Goal: Task Accomplishment & Management: Manage account settings

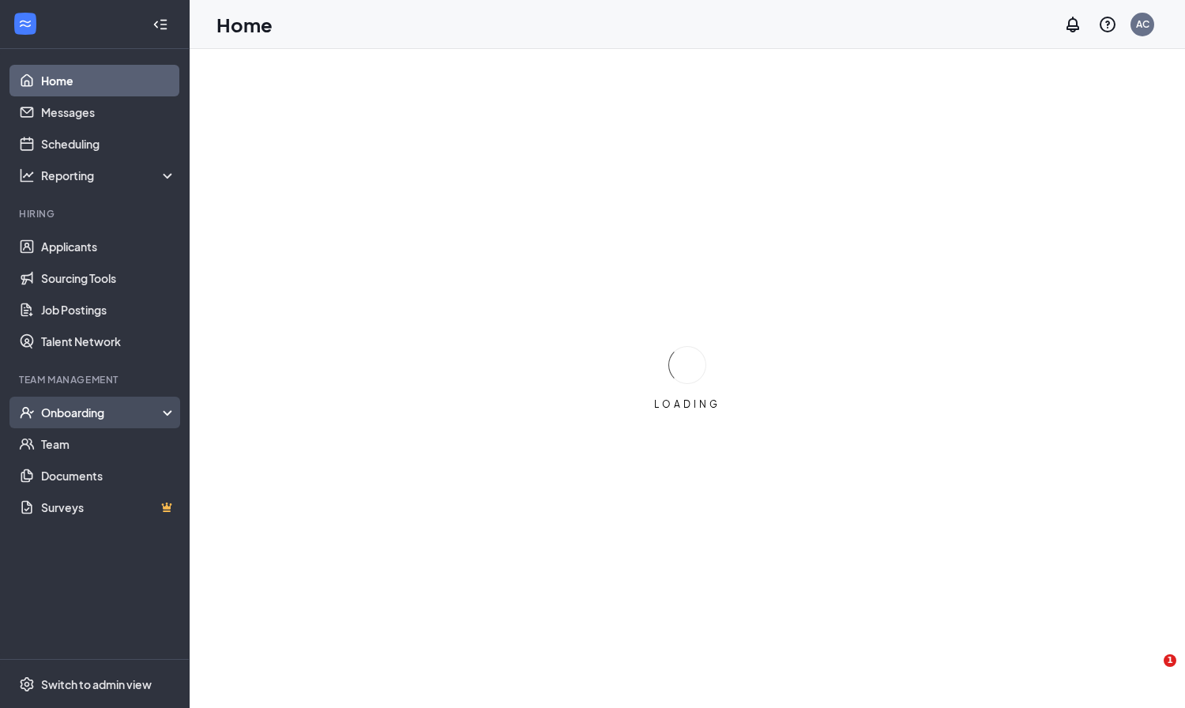
click at [75, 412] on div "Onboarding" at bounding box center [102, 412] width 122 height 16
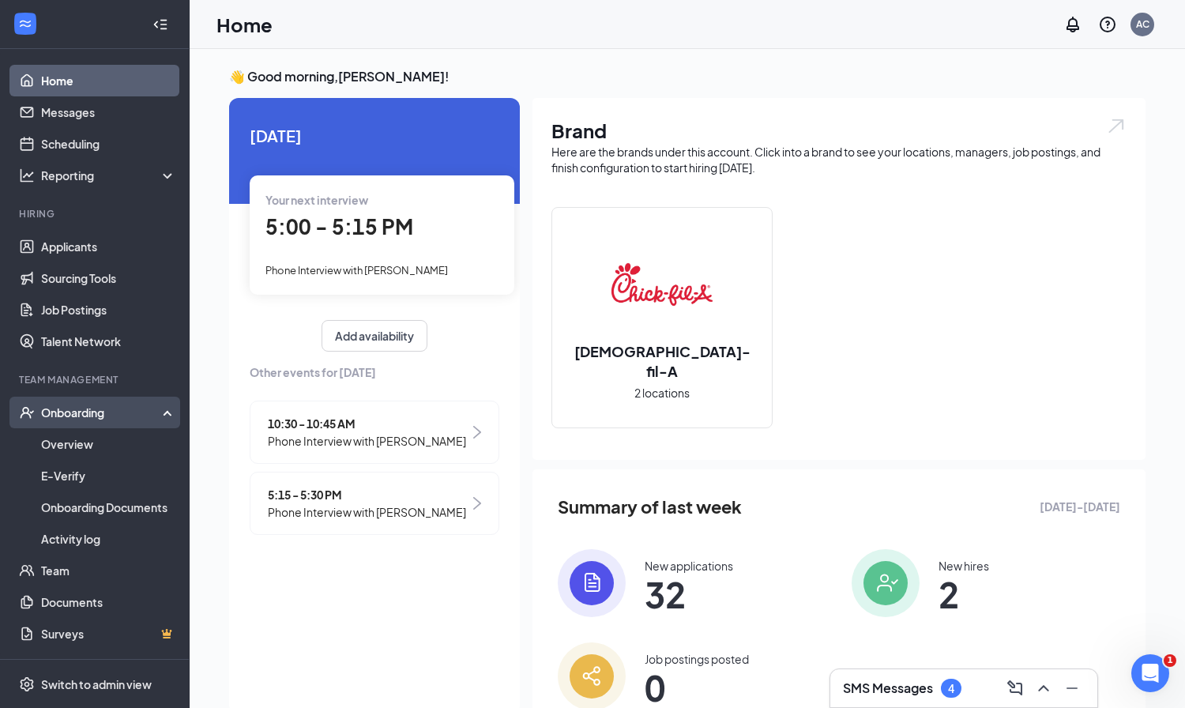
click at [96, 414] on div "Onboarding" at bounding box center [102, 412] width 122 height 16
click at [75, 443] on link "Overview" at bounding box center [108, 444] width 135 height 32
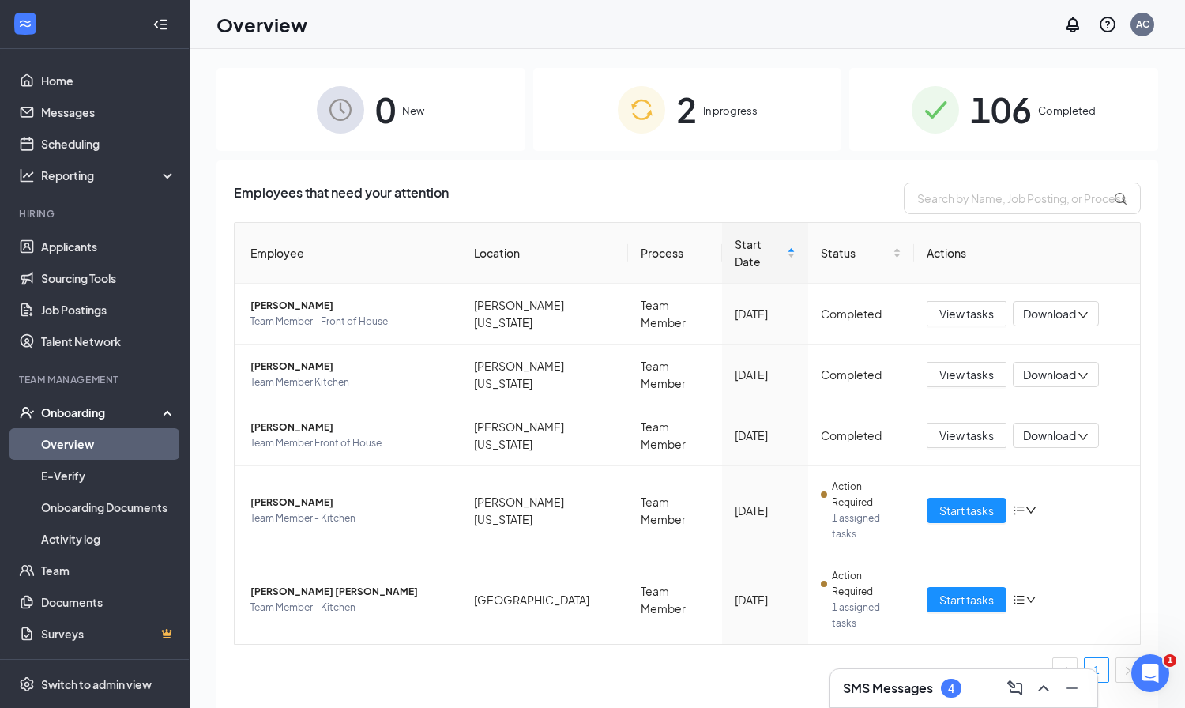
click at [1018, 107] on span "106" at bounding box center [1001, 109] width 62 height 54
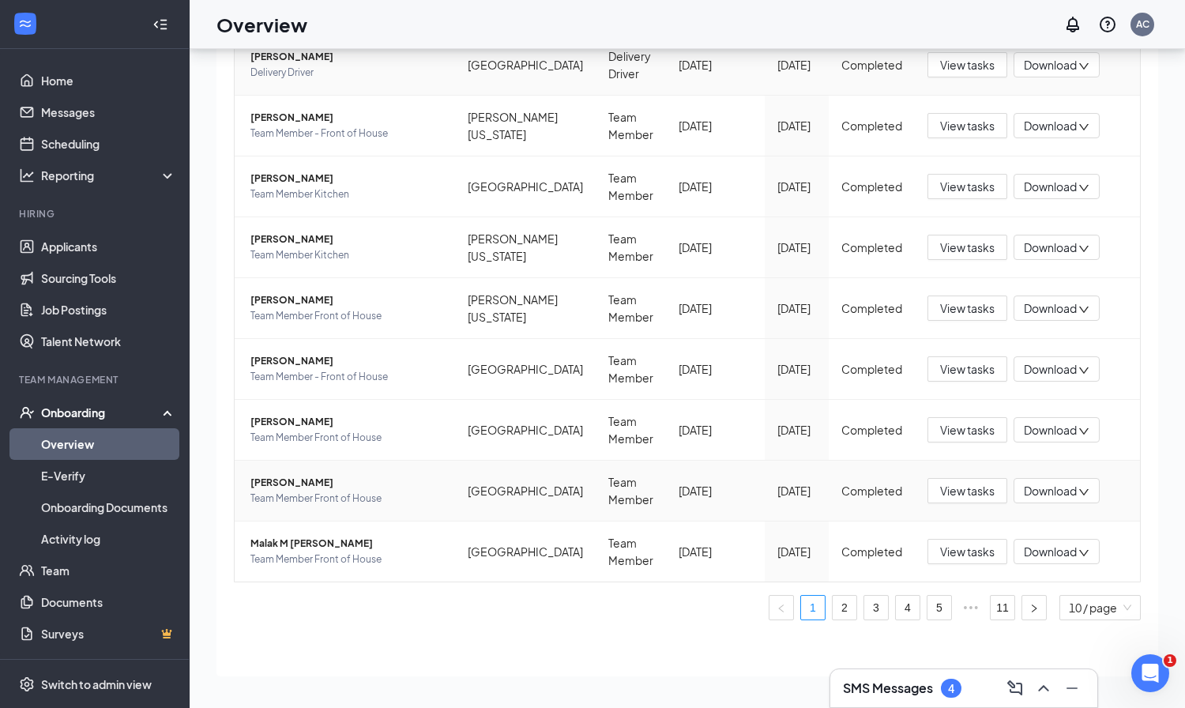
scroll to position [71, 0]
click at [995, 606] on link "11" at bounding box center [1002, 607] width 24 height 24
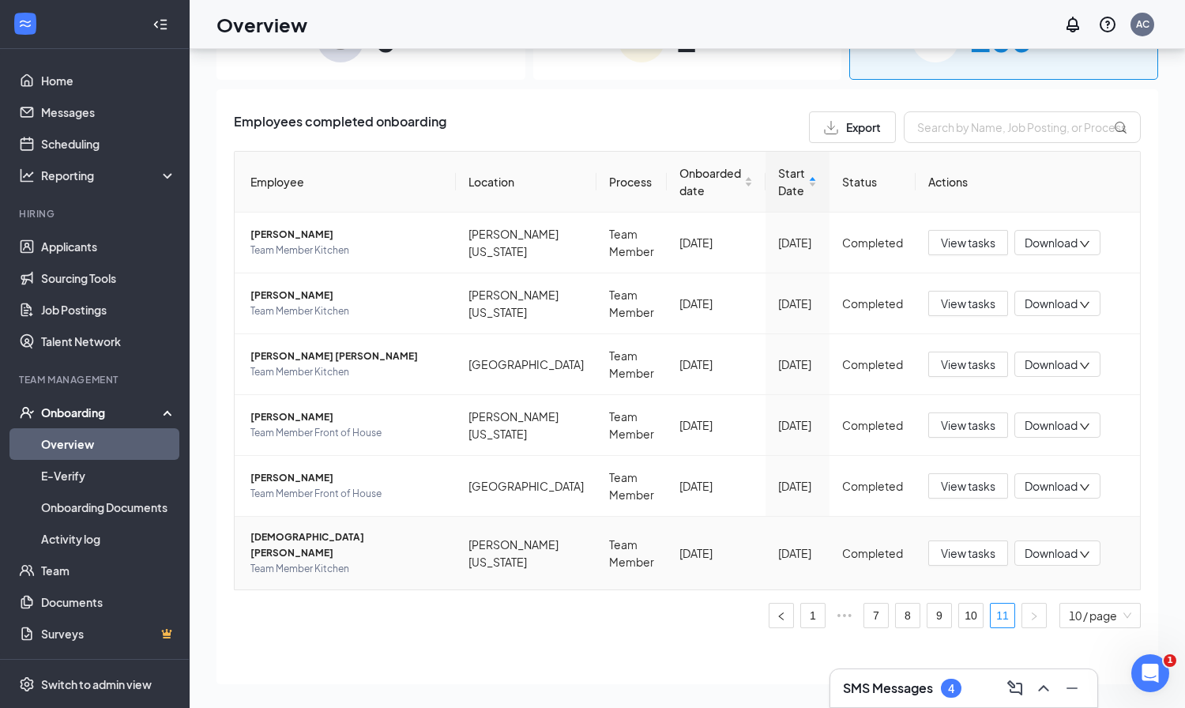
scroll to position [71, 0]
click at [956, 424] on span "View tasks" at bounding box center [968, 424] width 54 height 17
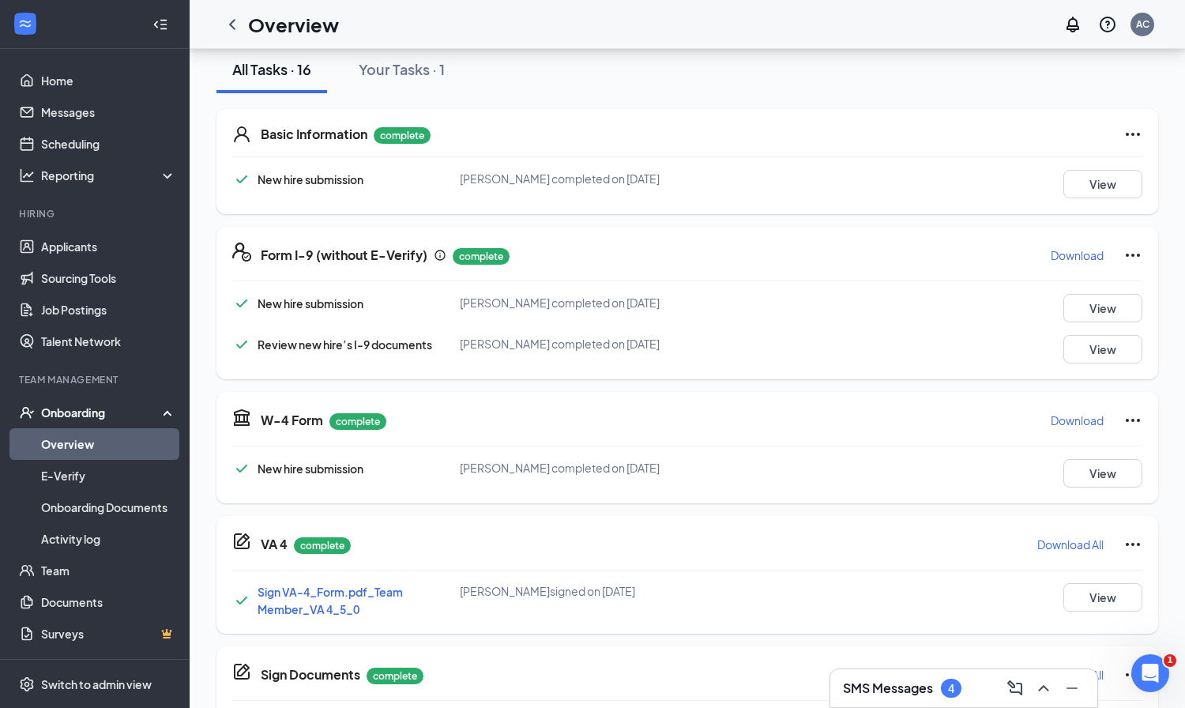
scroll to position [174, 0]
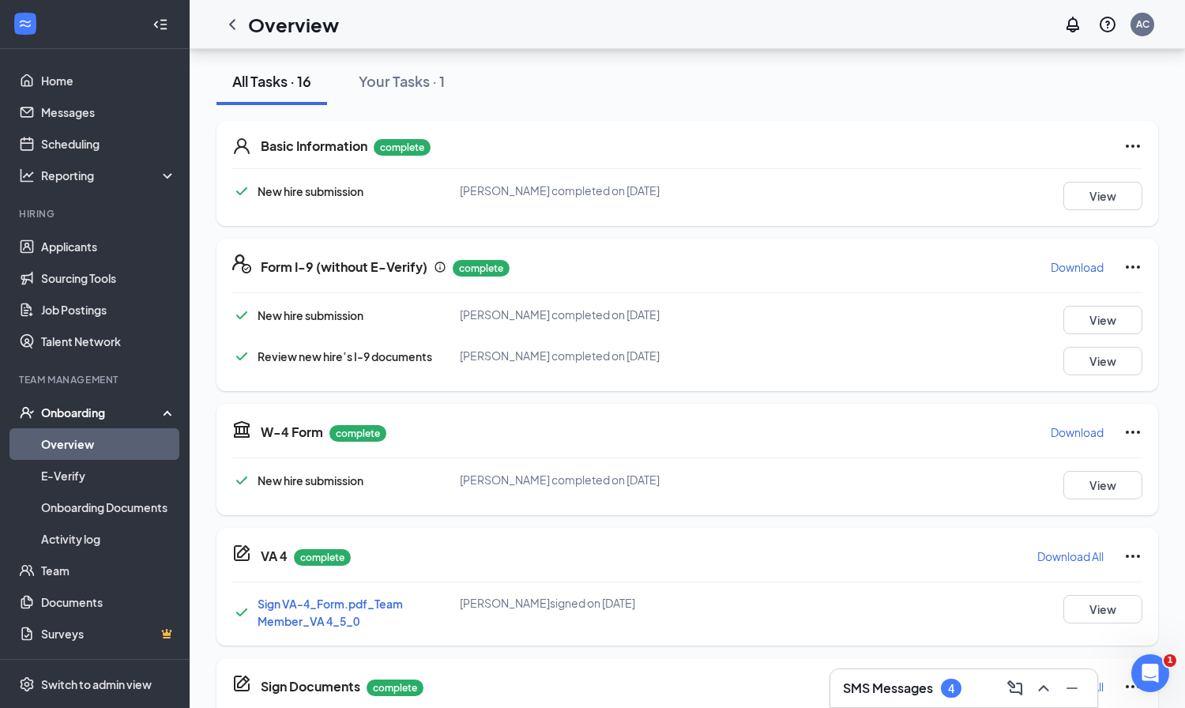
click at [1063, 268] on p "Download" at bounding box center [1076, 267] width 53 height 16
click at [235, 18] on icon "ChevronLeft" at bounding box center [232, 24] width 19 height 19
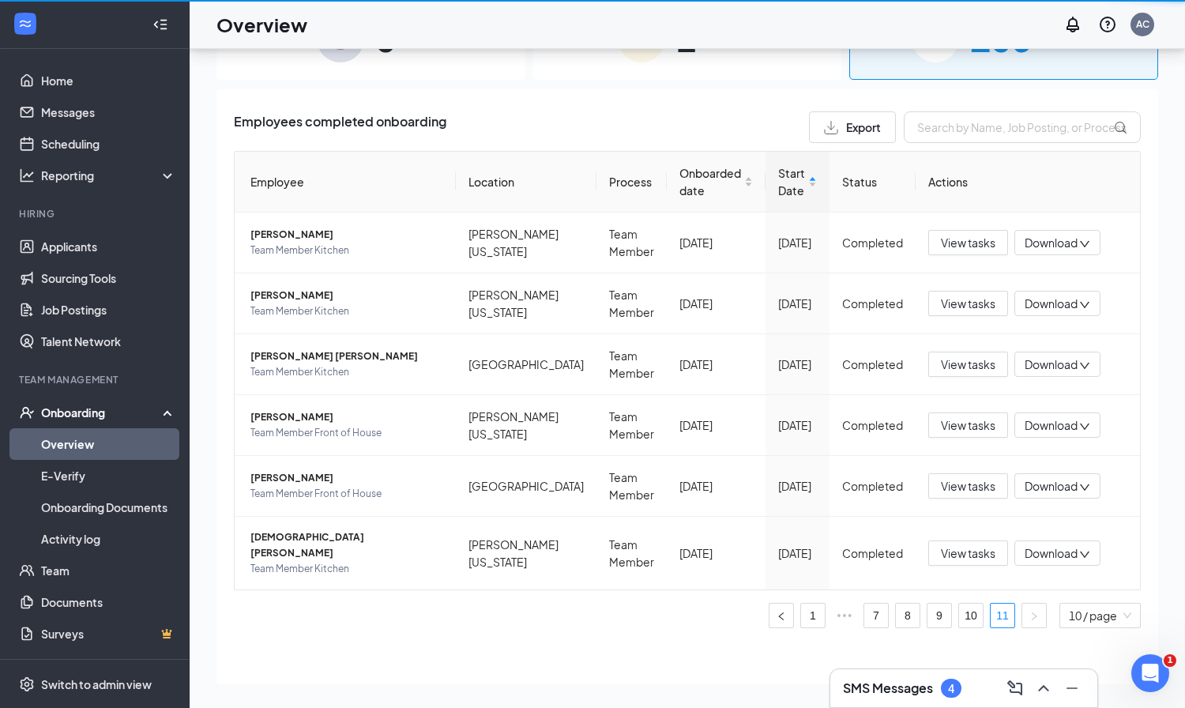
scroll to position [71, 0]
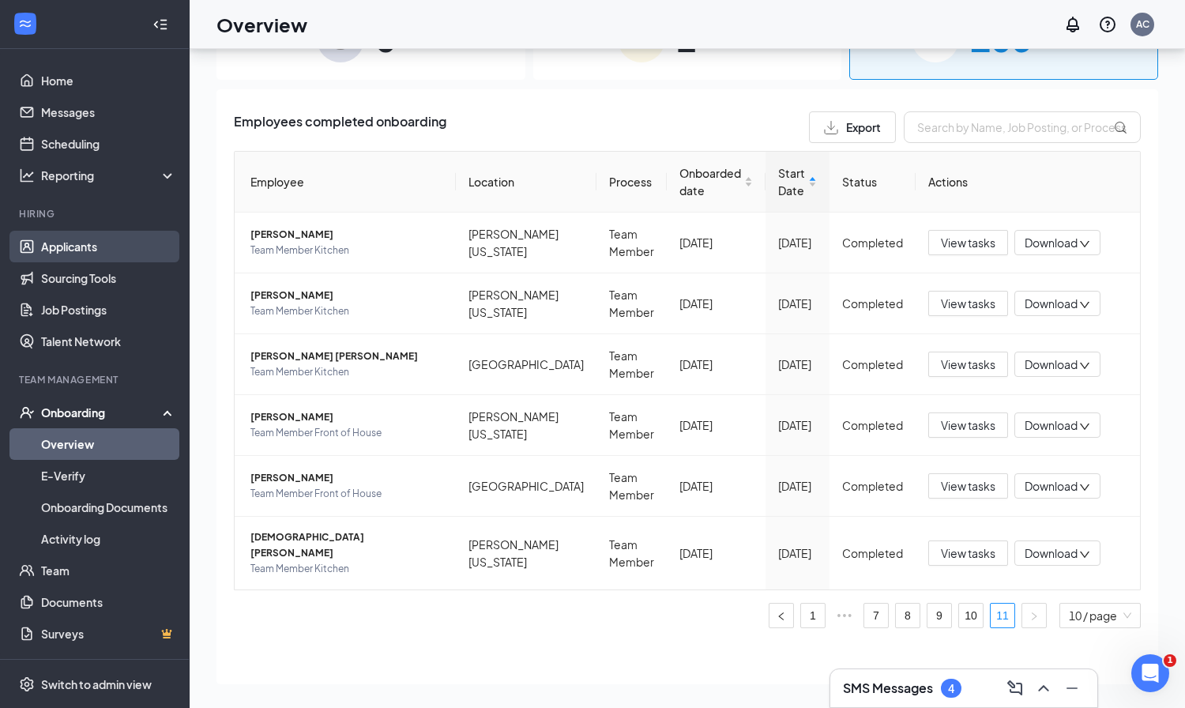
click at [102, 244] on link "Applicants" at bounding box center [108, 247] width 135 height 32
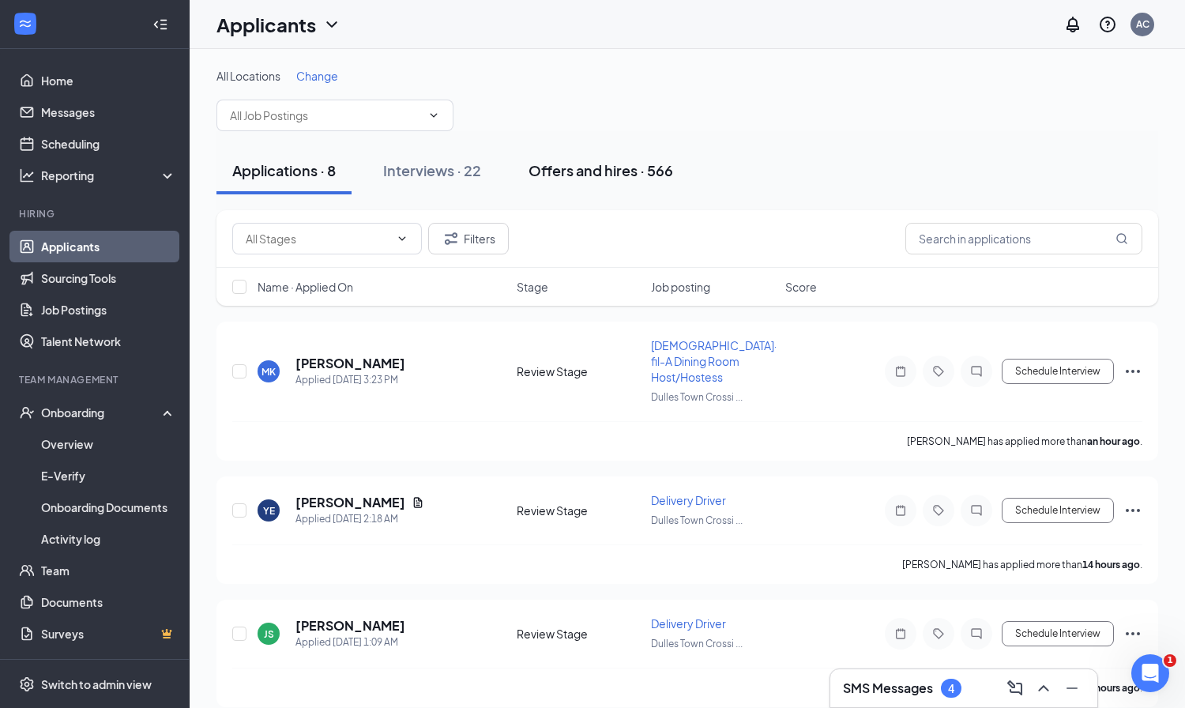
click at [592, 171] on div "Offers and hires · 566" at bounding box center [600, 170] width 145 height 20
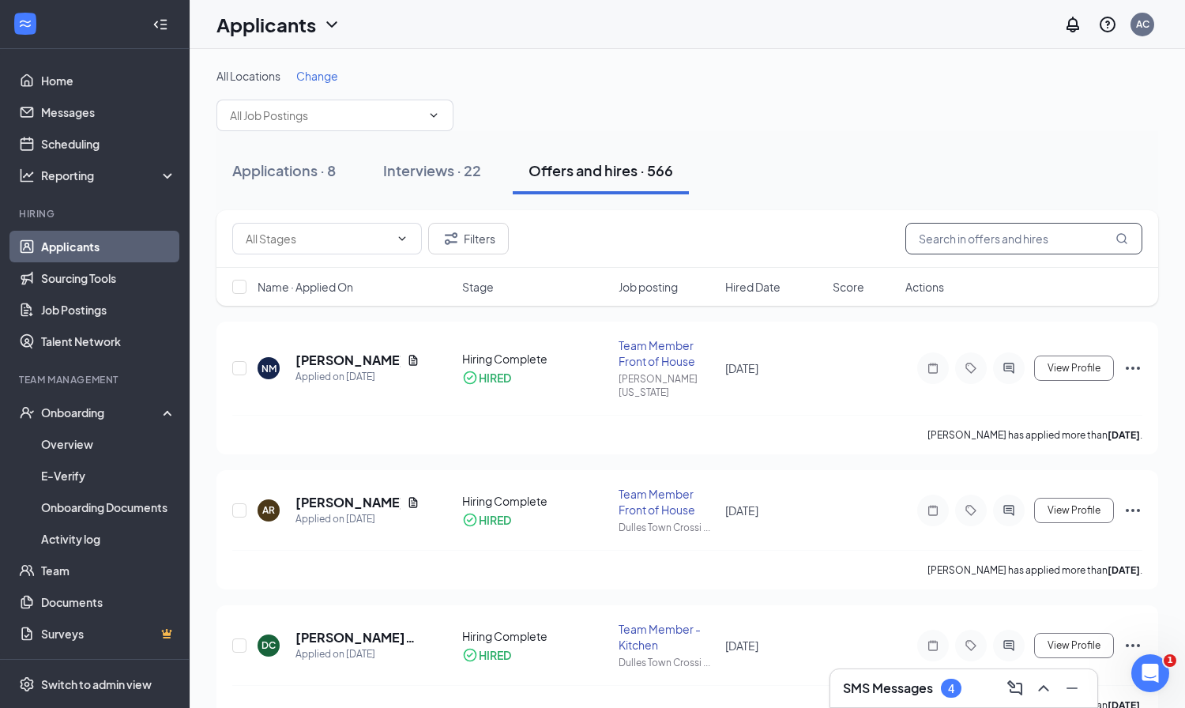
click at [952, 237] on input "text" at bounding box center [1023, 239] width 237 height 32
type input "[PERSON_NAME]"
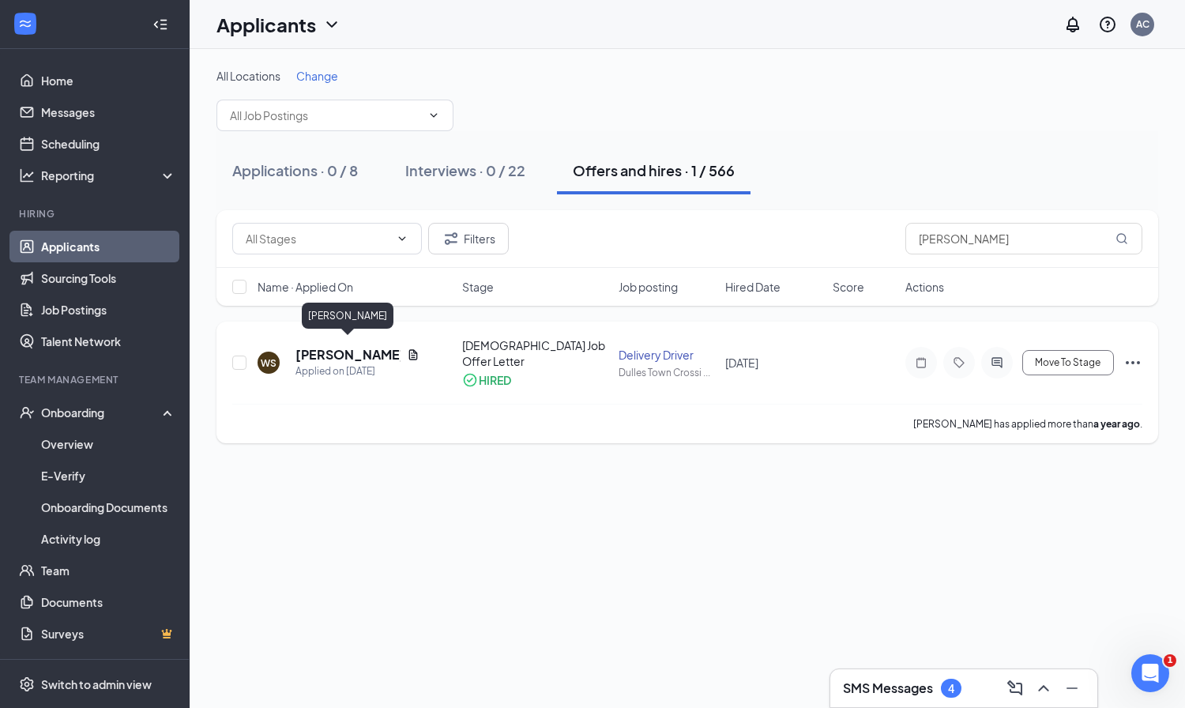
click at [356, 346] on h5 "[PERSON_NAME]" at bounding box center [347, 354] width 105 height 17
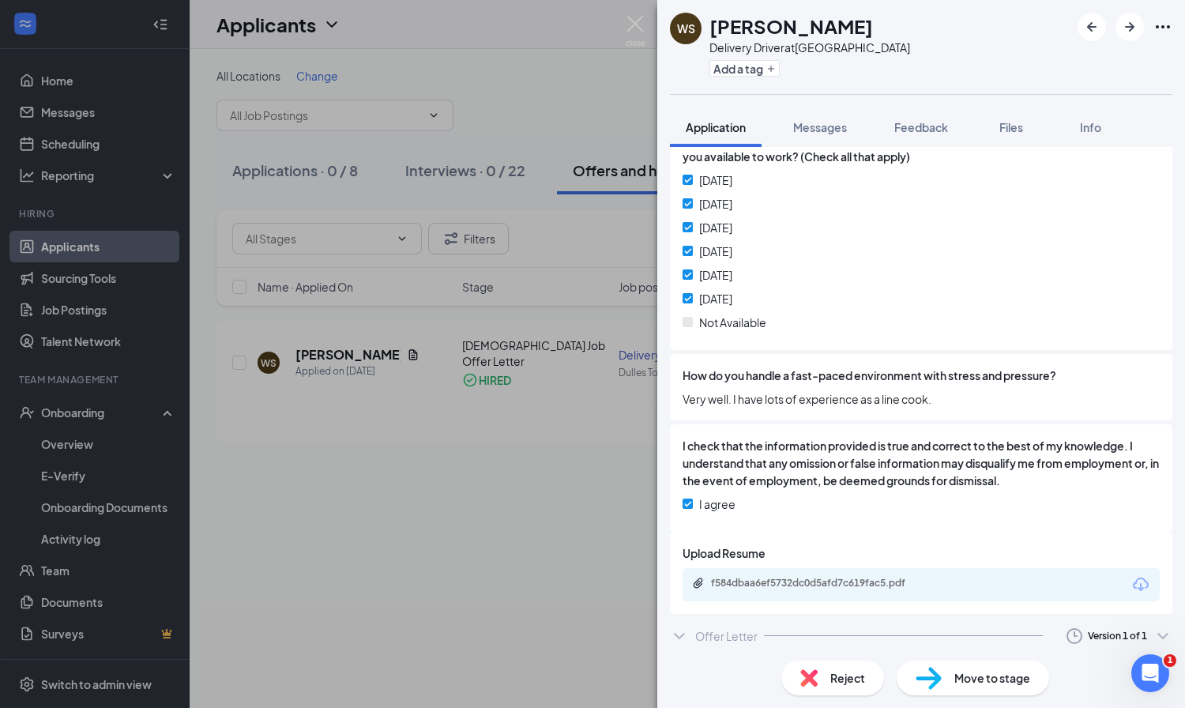
scroll to position [2561, 0]
click at [681, 659] on icon "ChevronDown" at bounding box center [679, 668] width 19 height 19
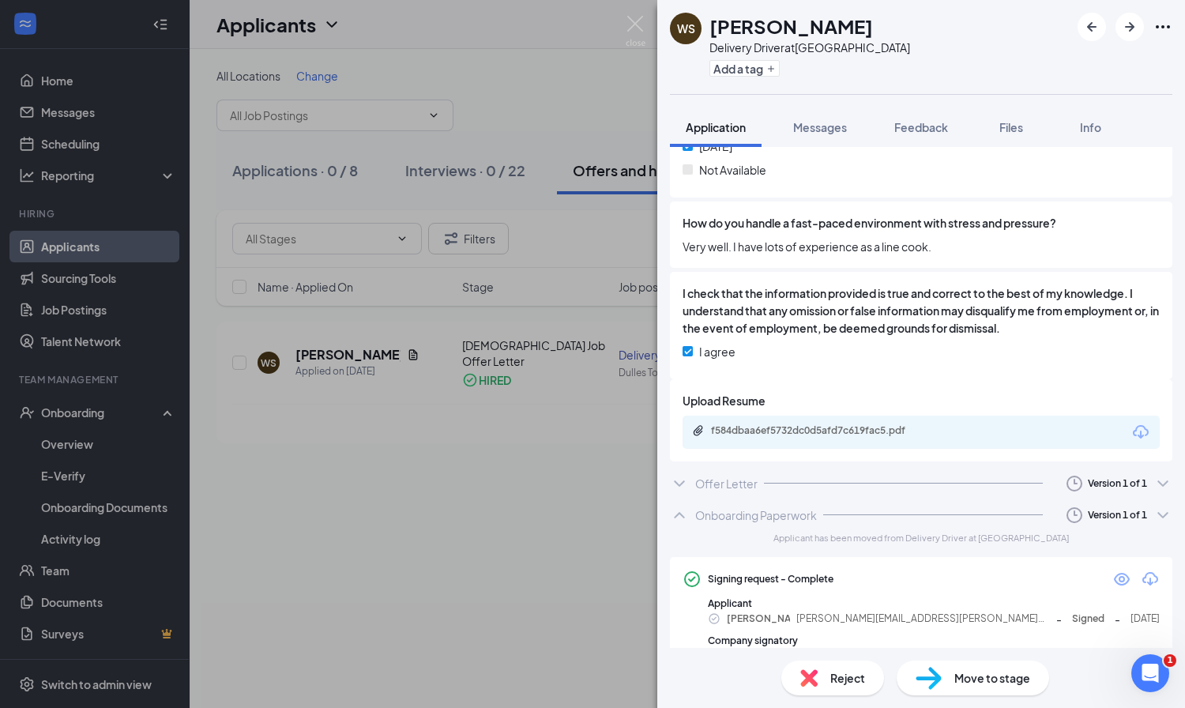
scroll to position [2714, 0]
click at [682, 506] on icon "ChevronUp" at bounding box center [679, 515] width 19 height 19
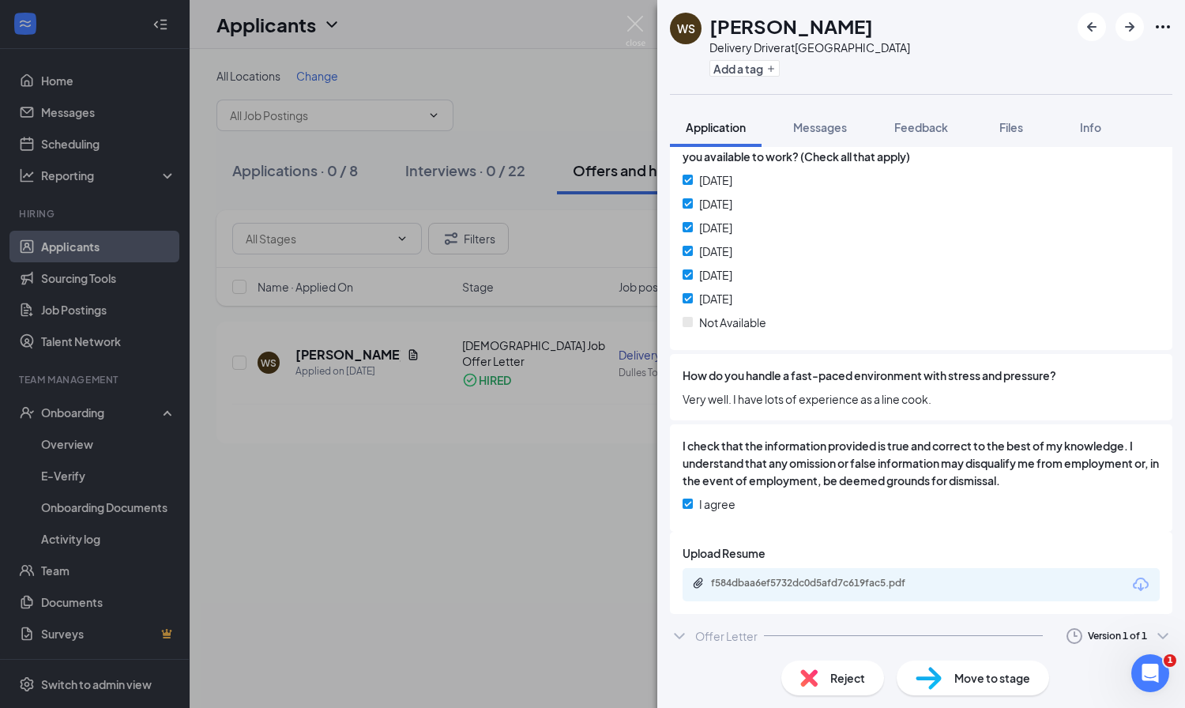
scroll to position [2561, 0]
click at [680, 659] on icon "ChevronDown" at bounding box center [679, 668] width 19 height 19
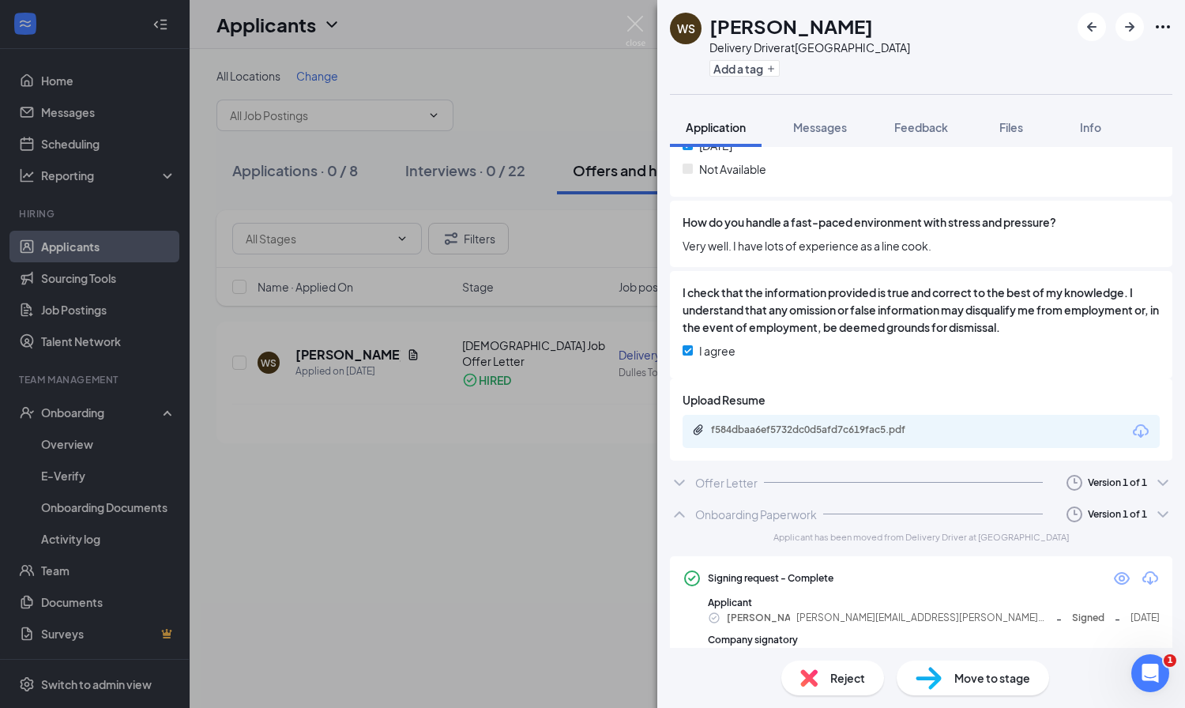
scroll to position [2714, 0]
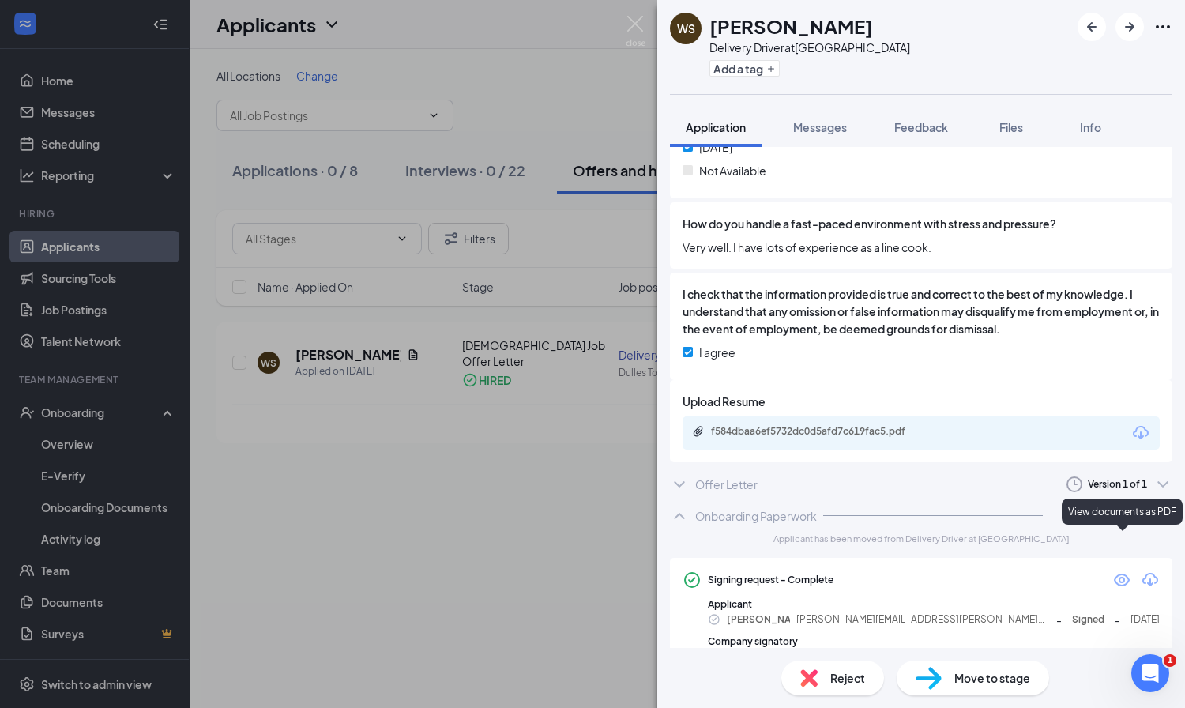
click at [1121, 573] on icon "Eye" at bounding box center [1122, 579] width 16 height 13
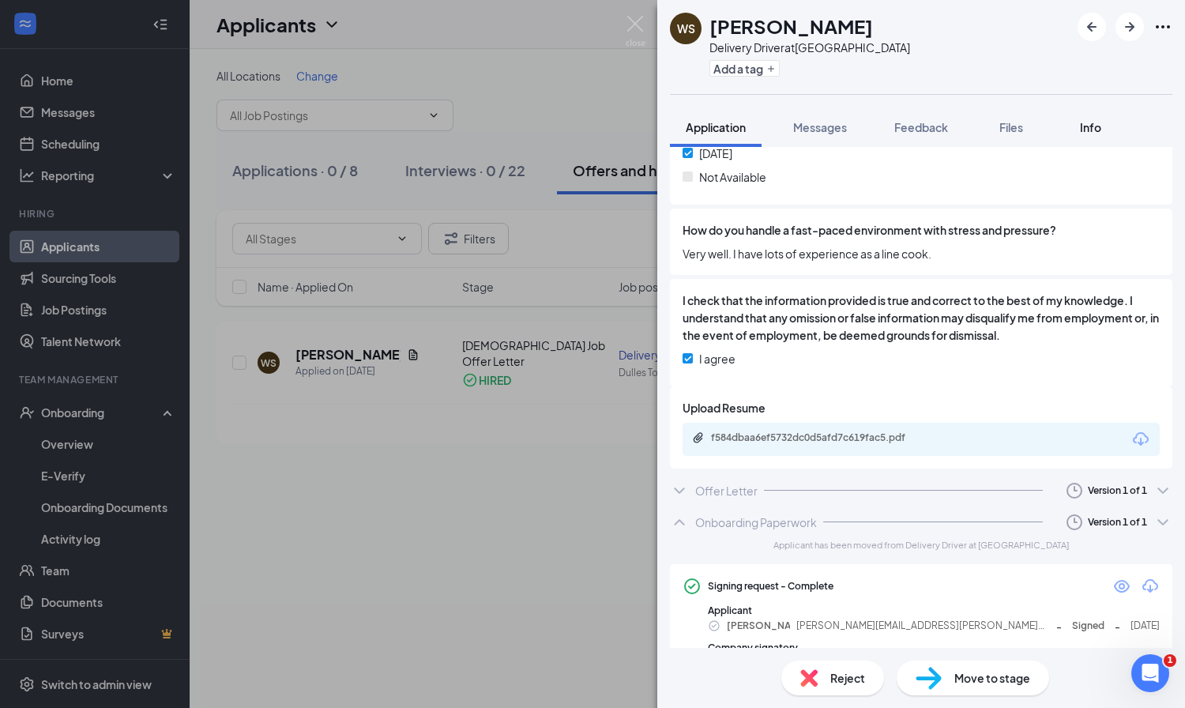
click at [1092, 130] on span "Info" at bounding box center [1090, 127] width 21 height 14
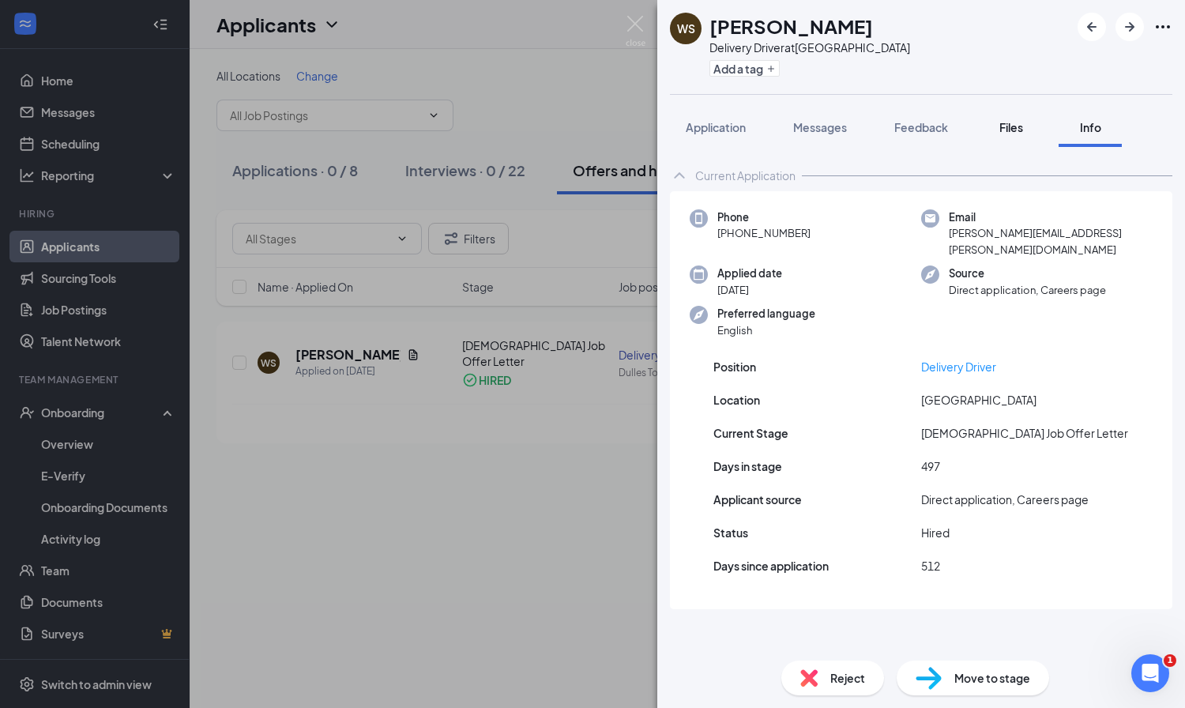
click at [1012, 123] on span "Files" at bounding box center [1011, 127] width 24 height 14
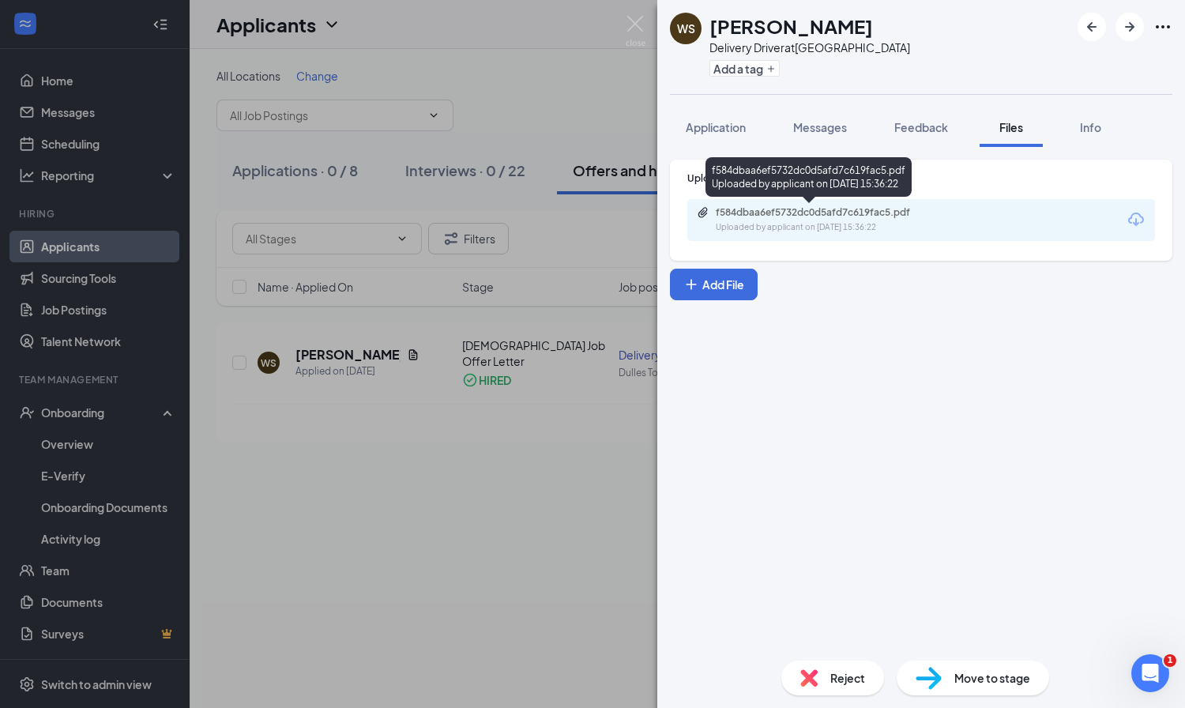
click at [869, 217] on div "f584dbaa6ef5732dc0d5afd7c619fac5.pdf" at bounding box center [826, 212] width 221 height 13
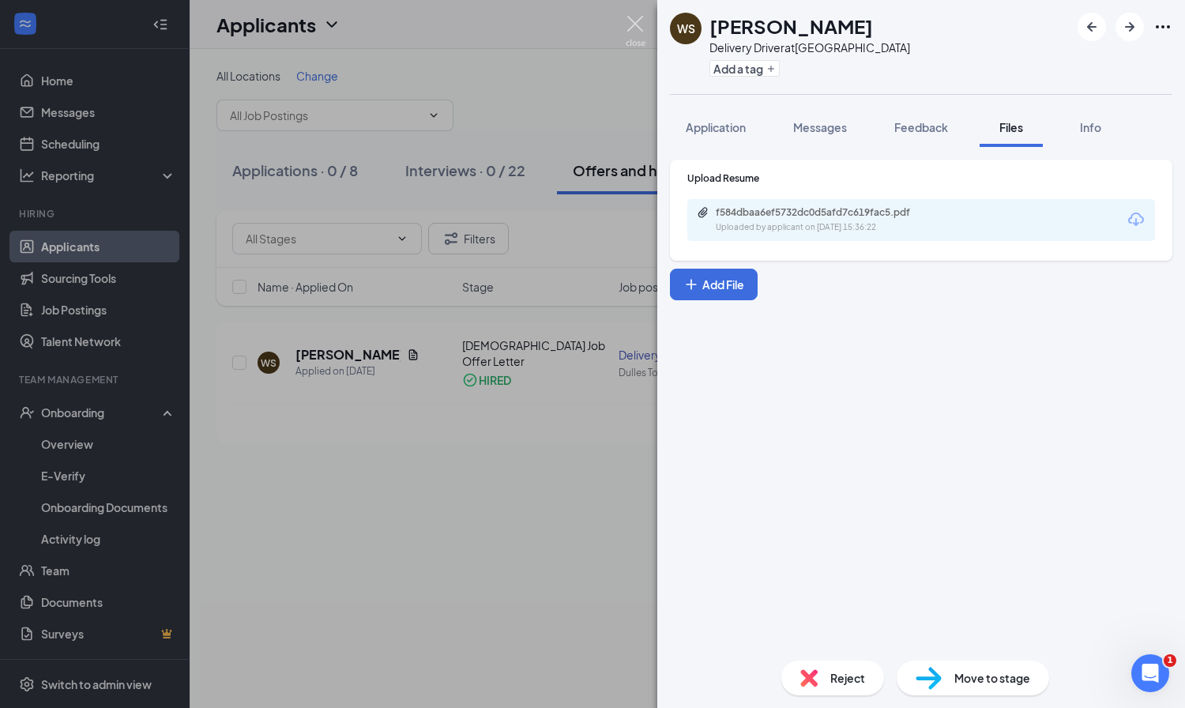
click at [634, 24] on img at bounding box center [636, 31] width 20 height 31
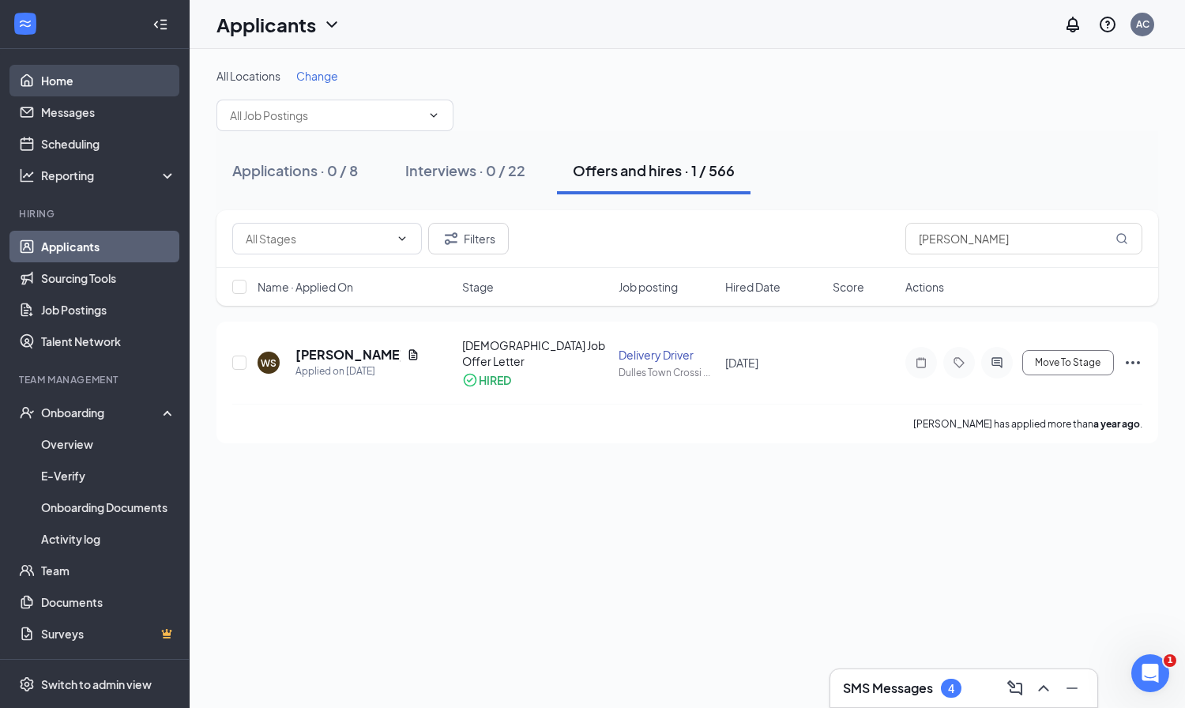
click at [62, 81] on link "Home" at bounding box center [108, 81] width 135 height 32
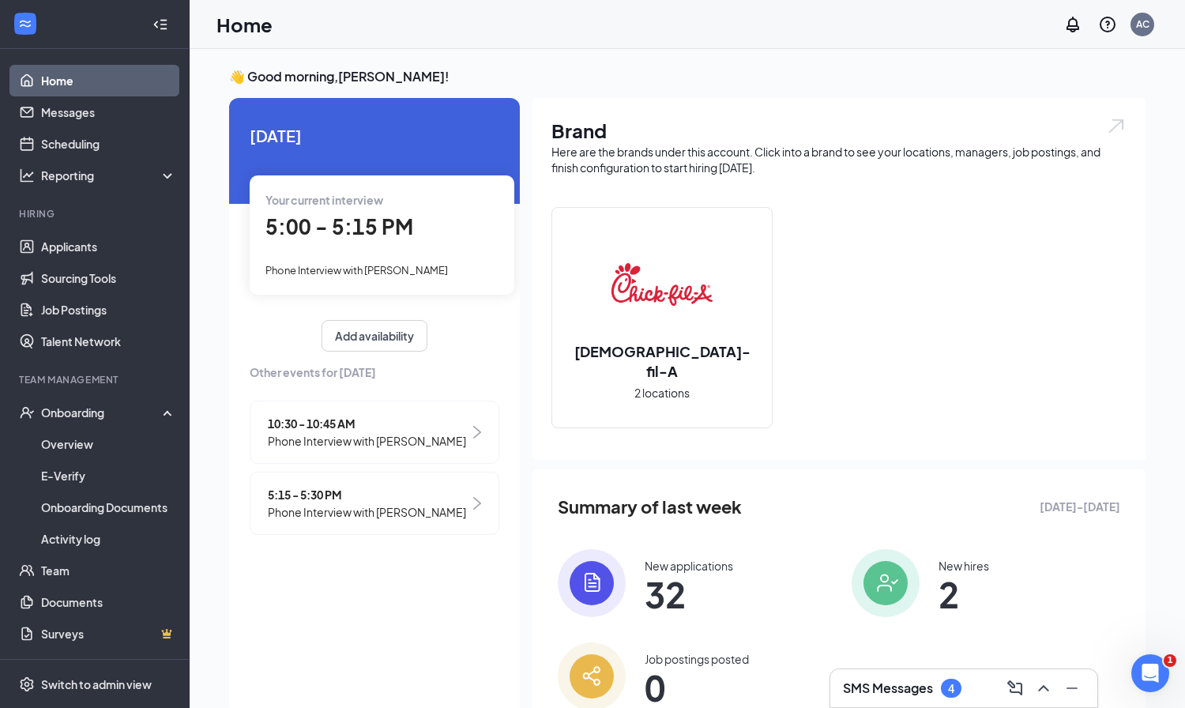
click at [377, 212] on div "5:00 - 5:15 PM" at bounding box center [381, 227] width 233 height 32
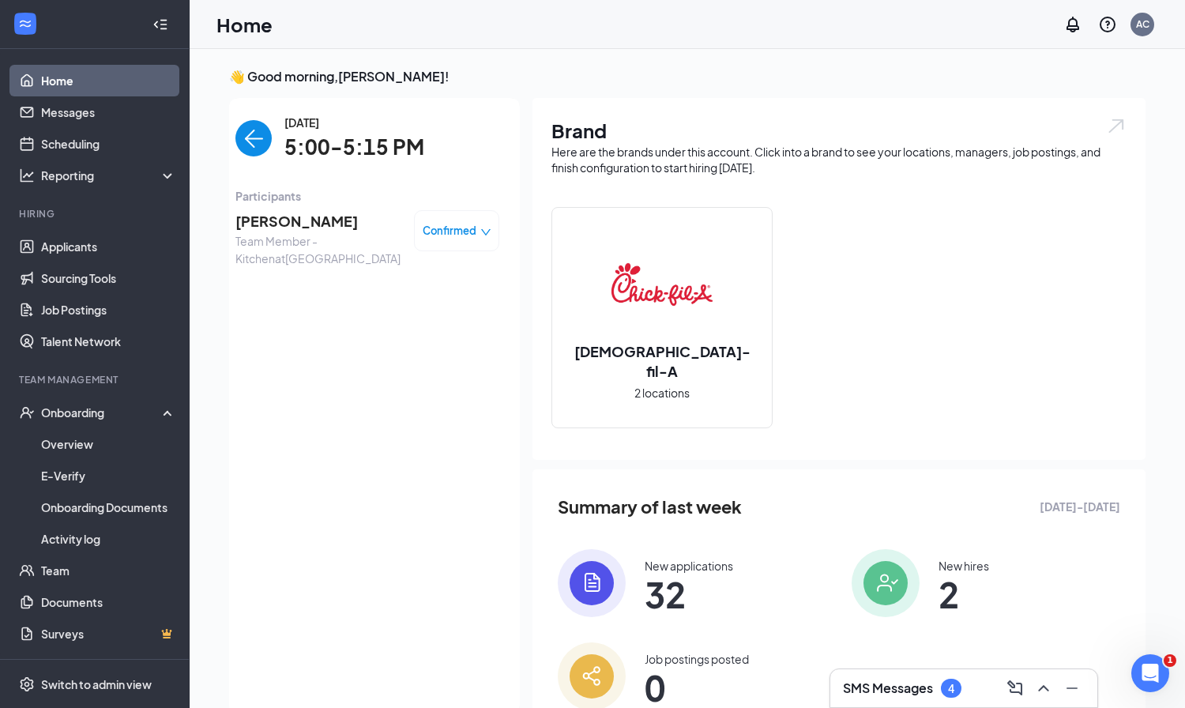
scroll to position [6, 0]
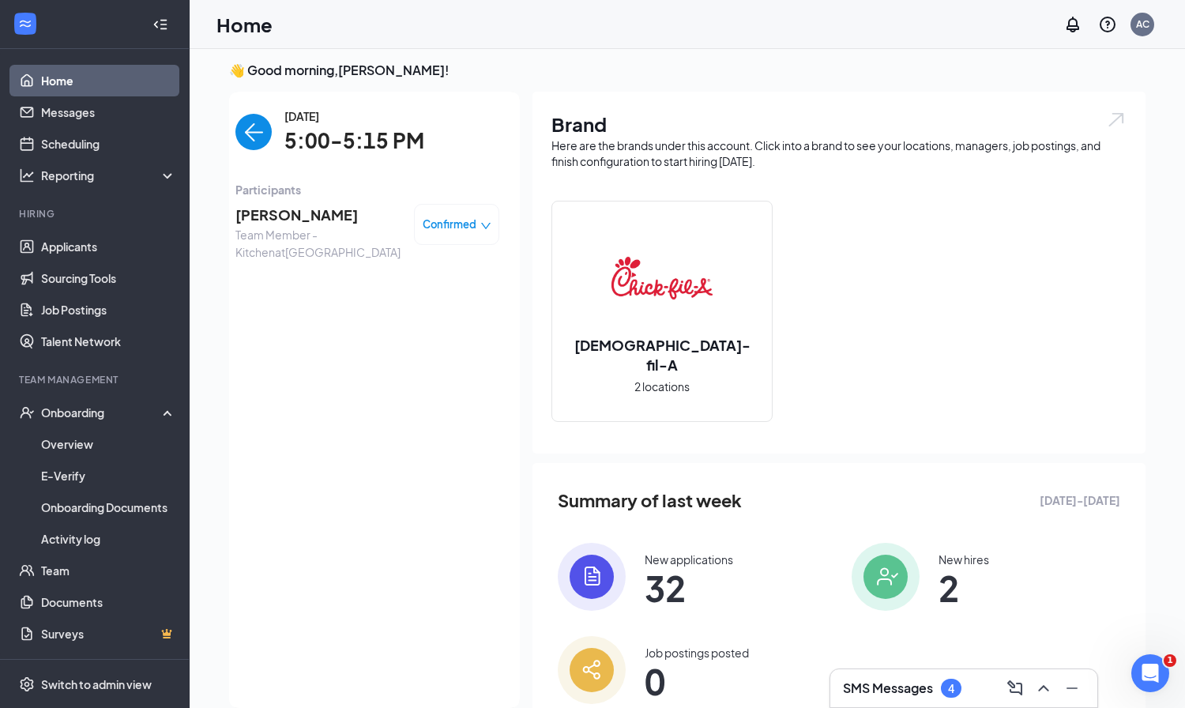
click at [309, 224] on span "[PERSON_NAME]" at bounding box center [318, 215] width 166 height 22
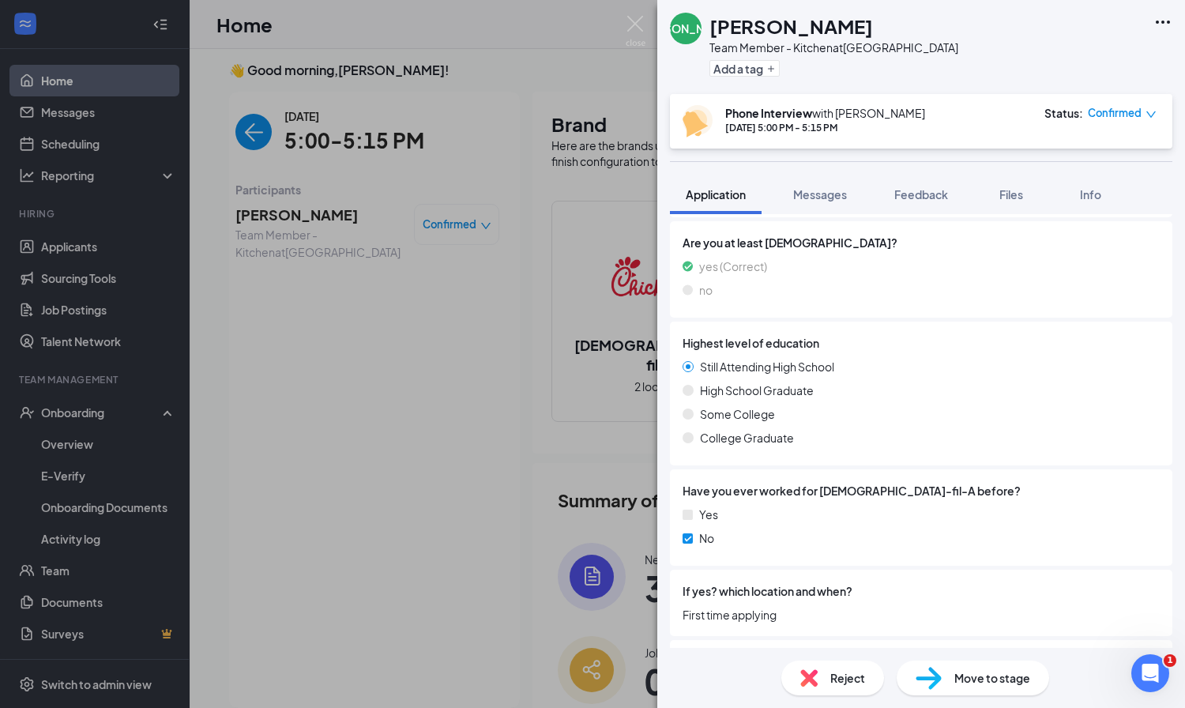
scroll to position [396, 0]
click at [637, 24] on img at bounding box center [636, 31] width 20 height 31
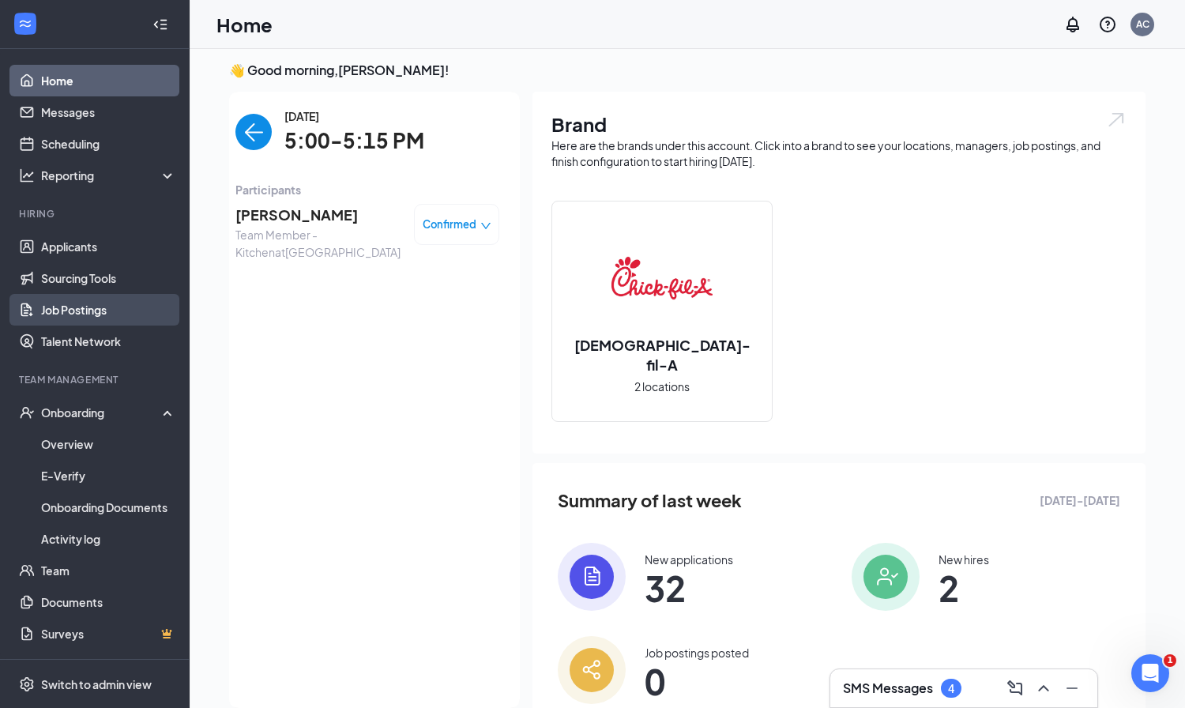
click at [59, 303] on link "Job Postings" at bounding box center [108, 310] width 135 height 32
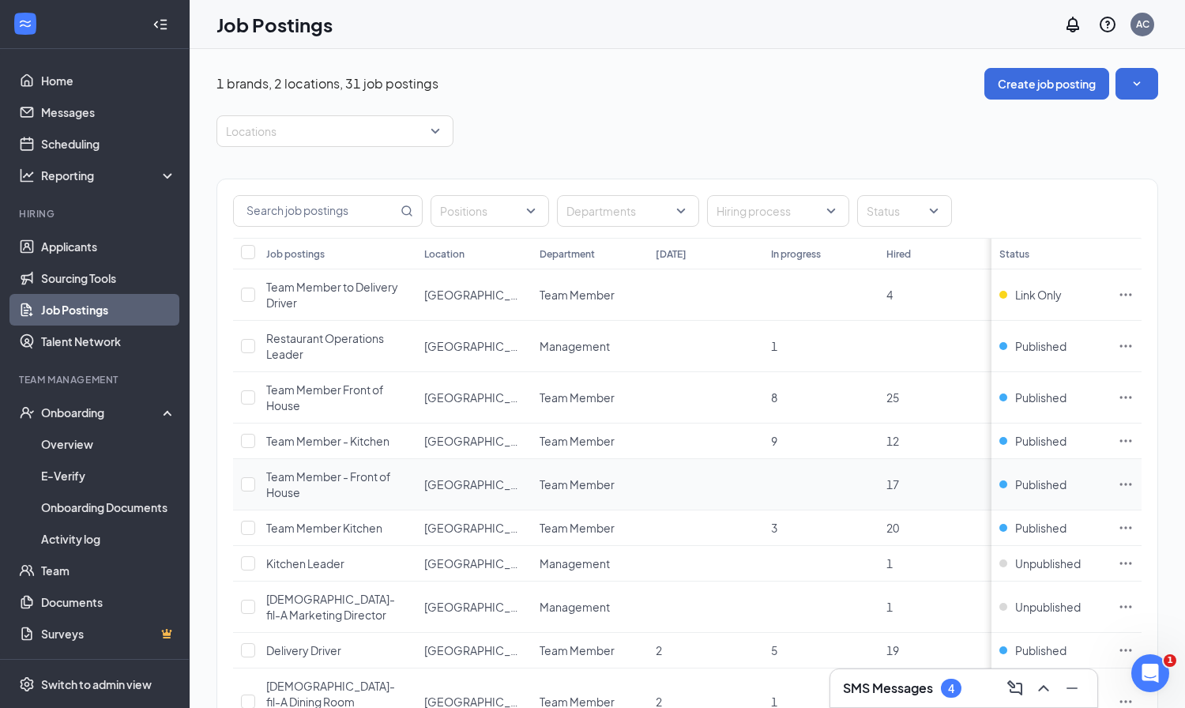
click at [298, 477] on span "Team Member - Front of House" at bounding box center [328, 484] width 125 height 30
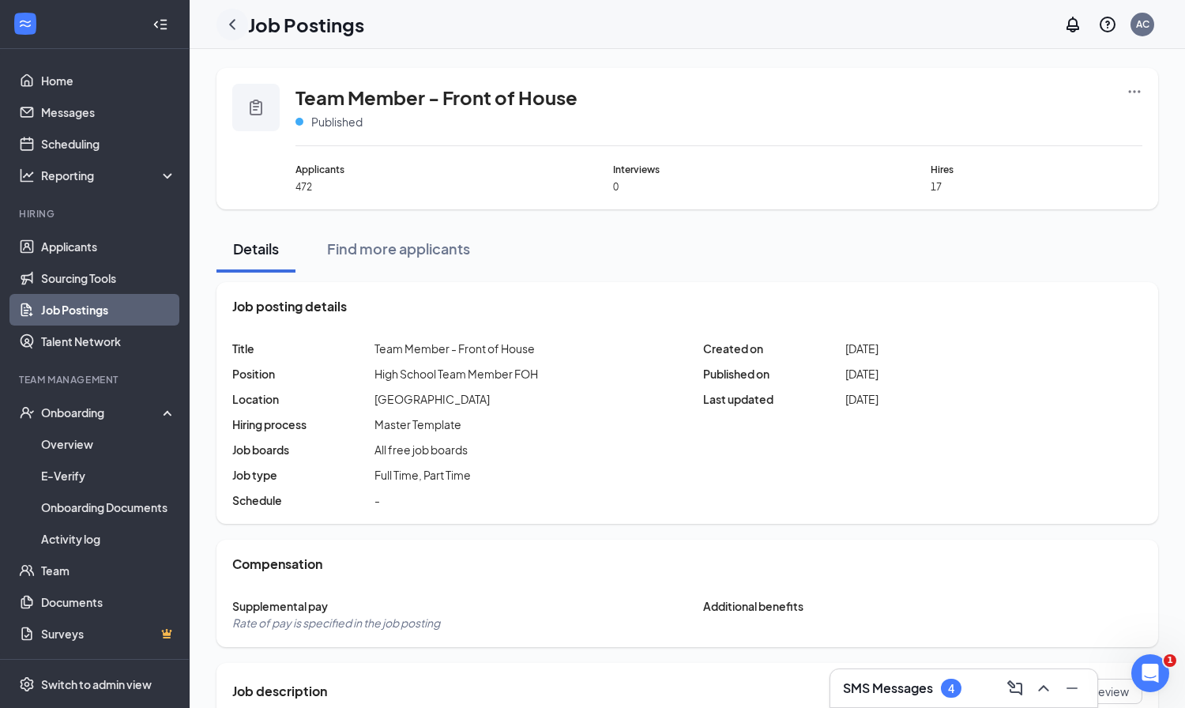
click at [227, 21] on icon "ChevronLeft" at bounding box center [232, 24] width 19 height 19
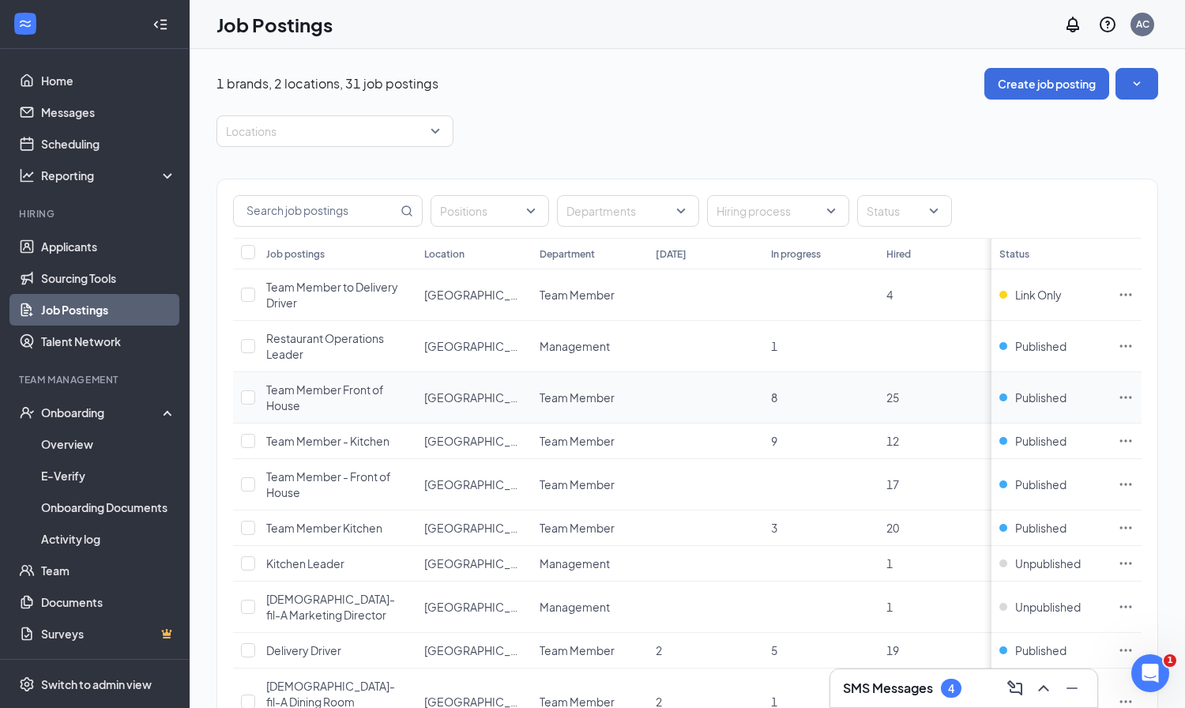
click at [333, 389] on span "Team Member Front of House" at bounding box center [325, 397] width 118 height 30
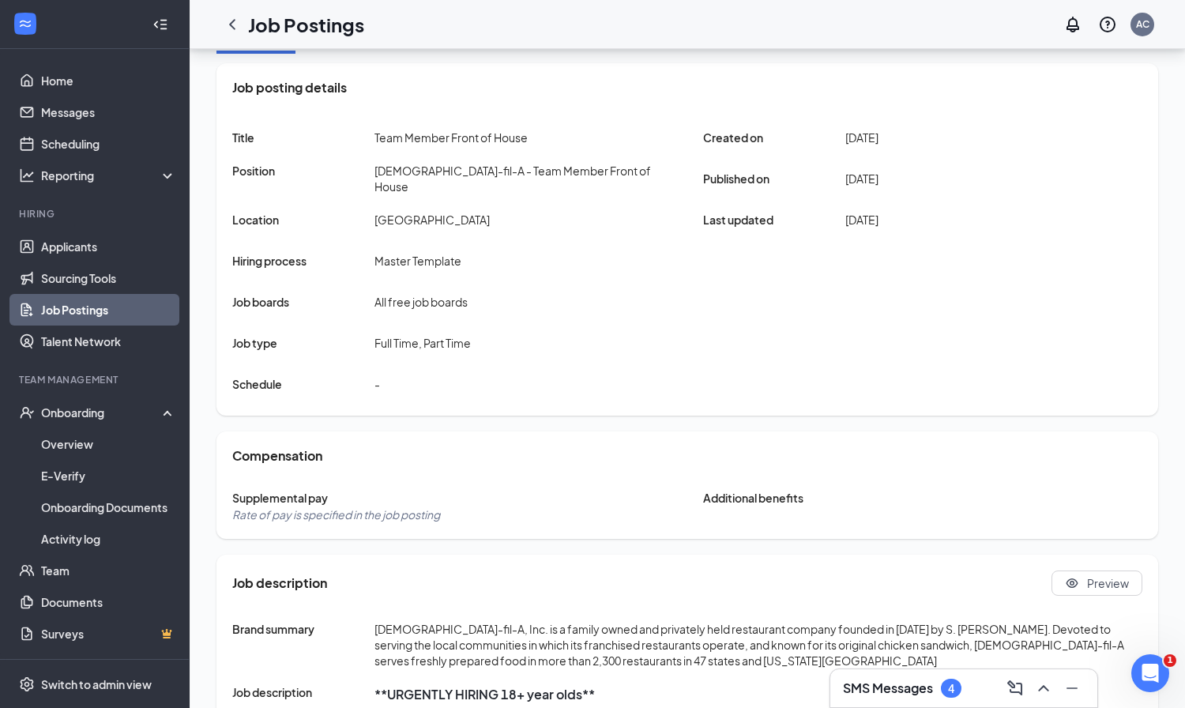
scroll to position [378, 0]
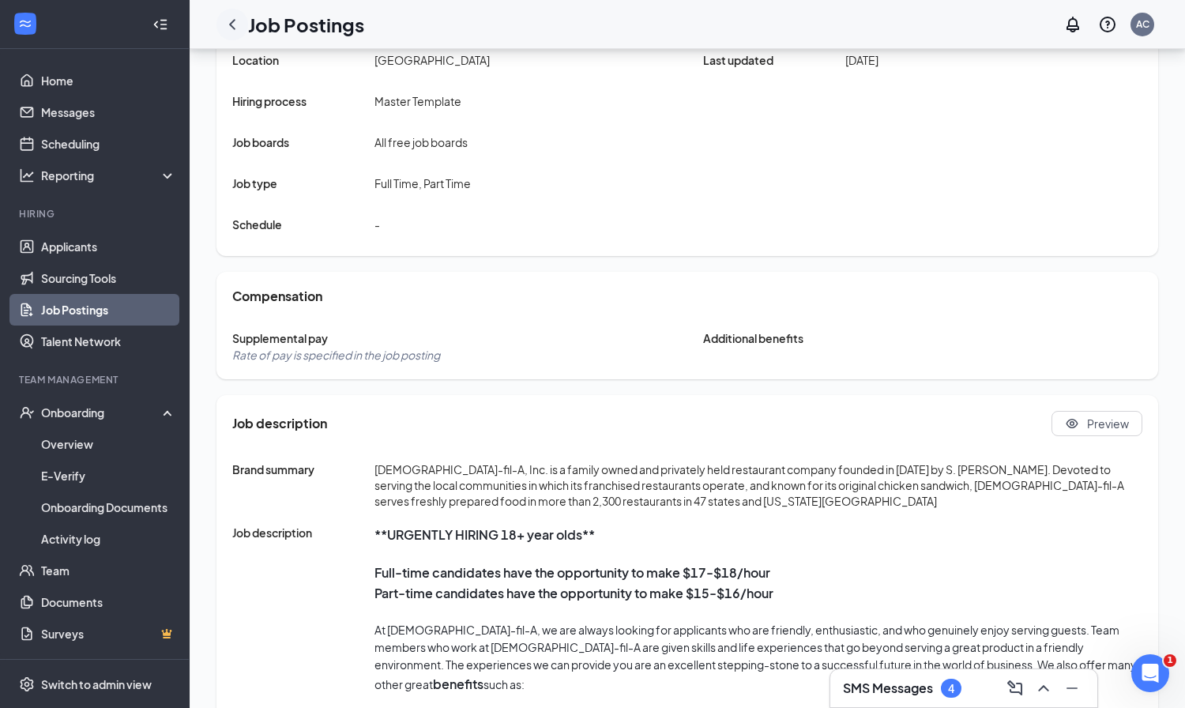
click at [233, 24] on icon "ChevronLeft" at bounding box center [232, 24] width 19 height 19
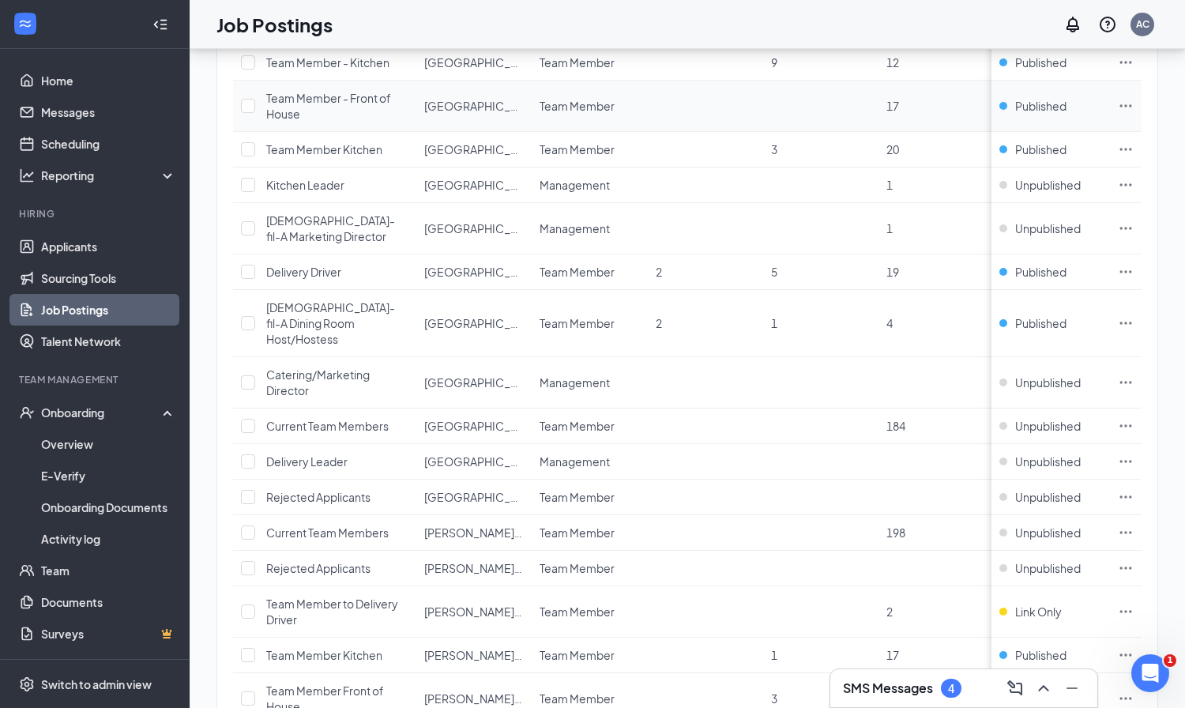
click at [344, 105] on div "Team Member - Front of House" at bounding box center [337, 106] width 142 height 32
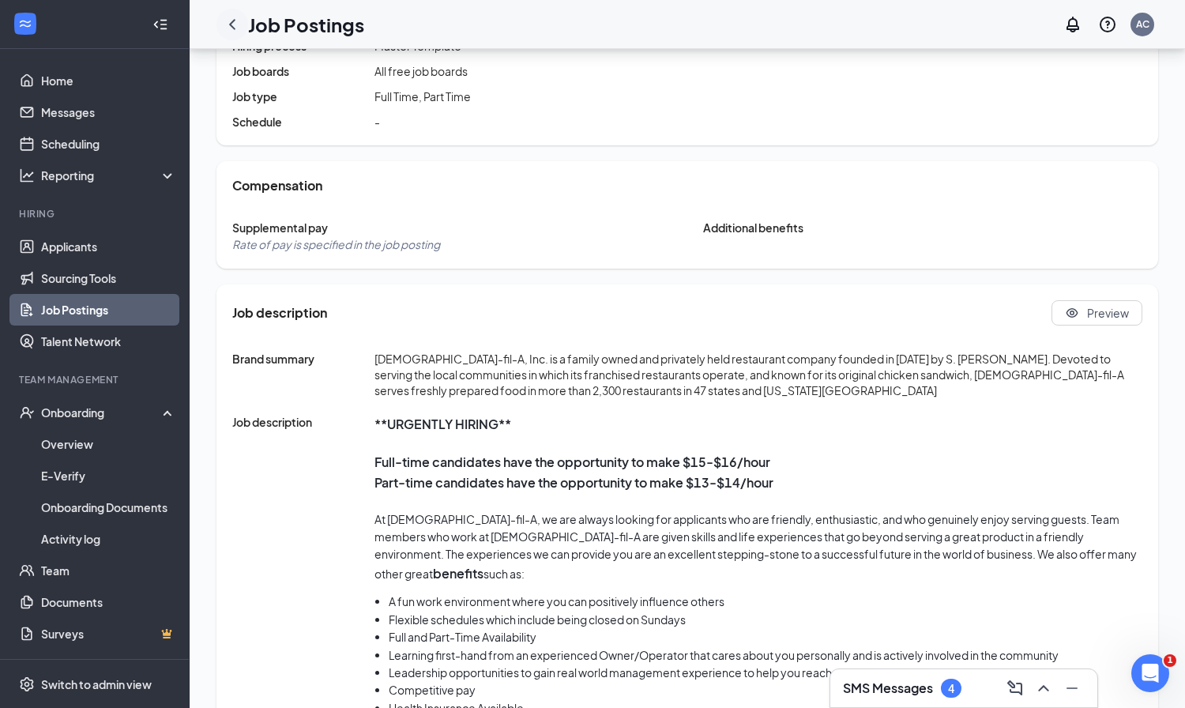
click at [231, 23] on icon "ChevronLeft" at bounding box center [232, 24] width 6 height 10
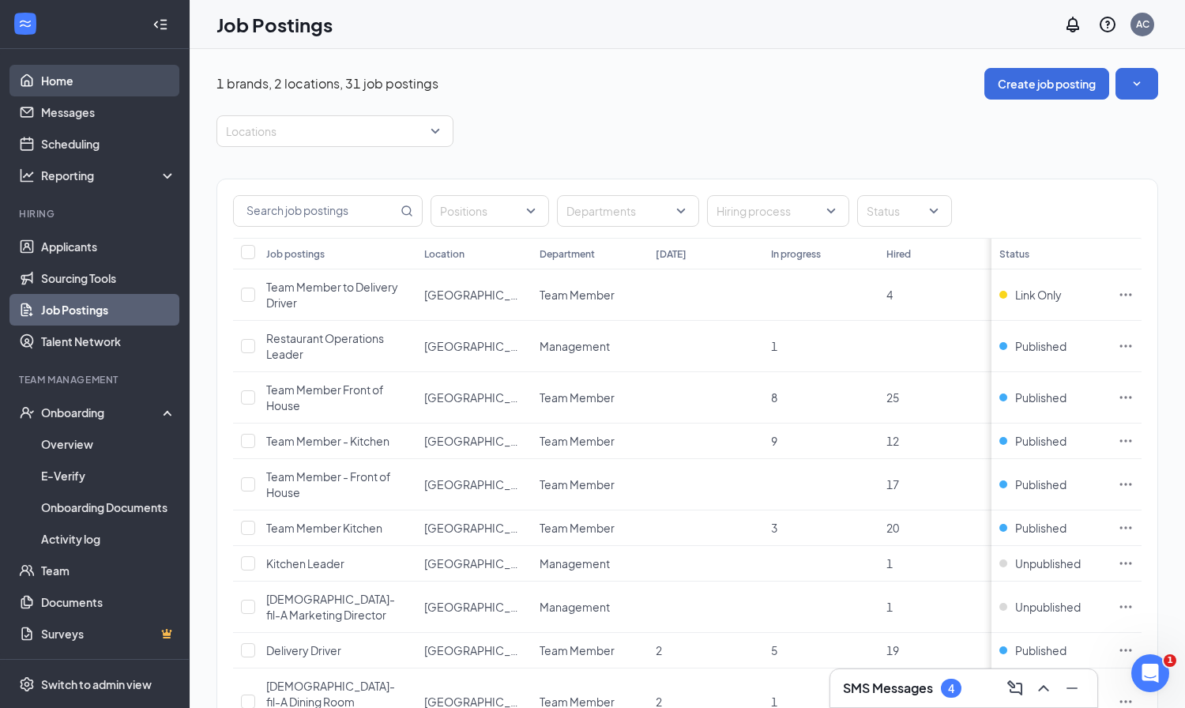
click at [59, 79] on link "Home" at bounding box center [108, 81] width 135 height 32
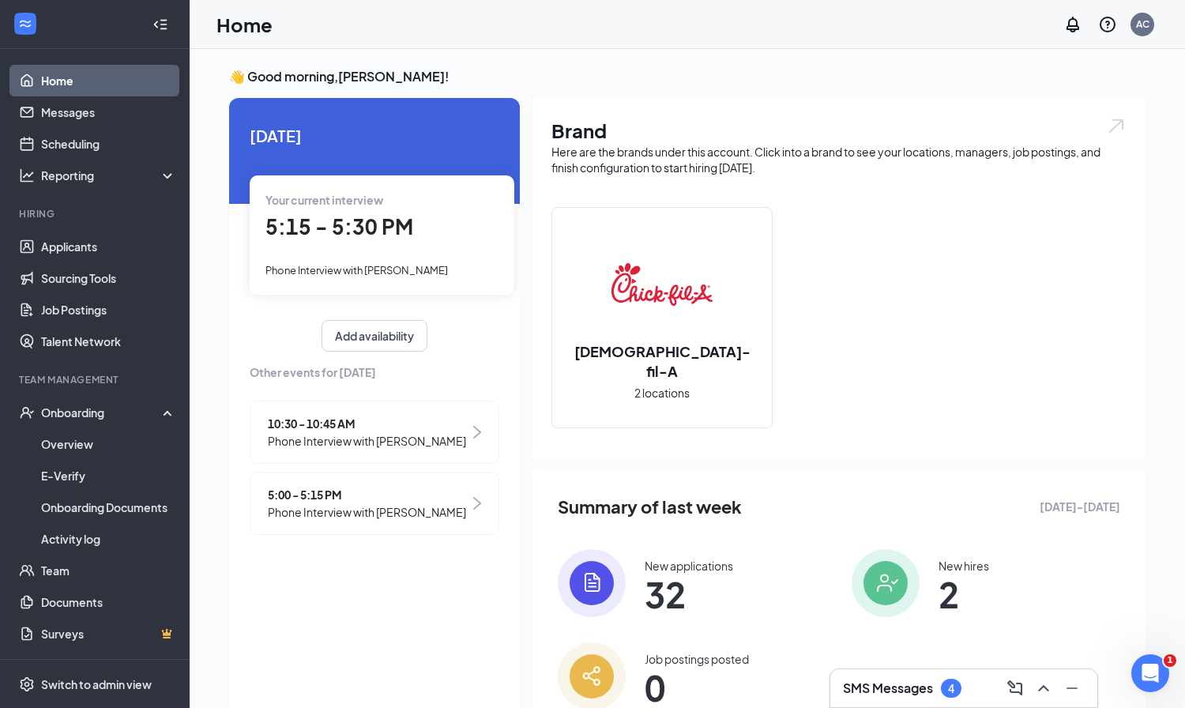
click at [323, 221] on span "5:15 - 5:30 PM" at bounding box center [339, 226] width 148 height 26
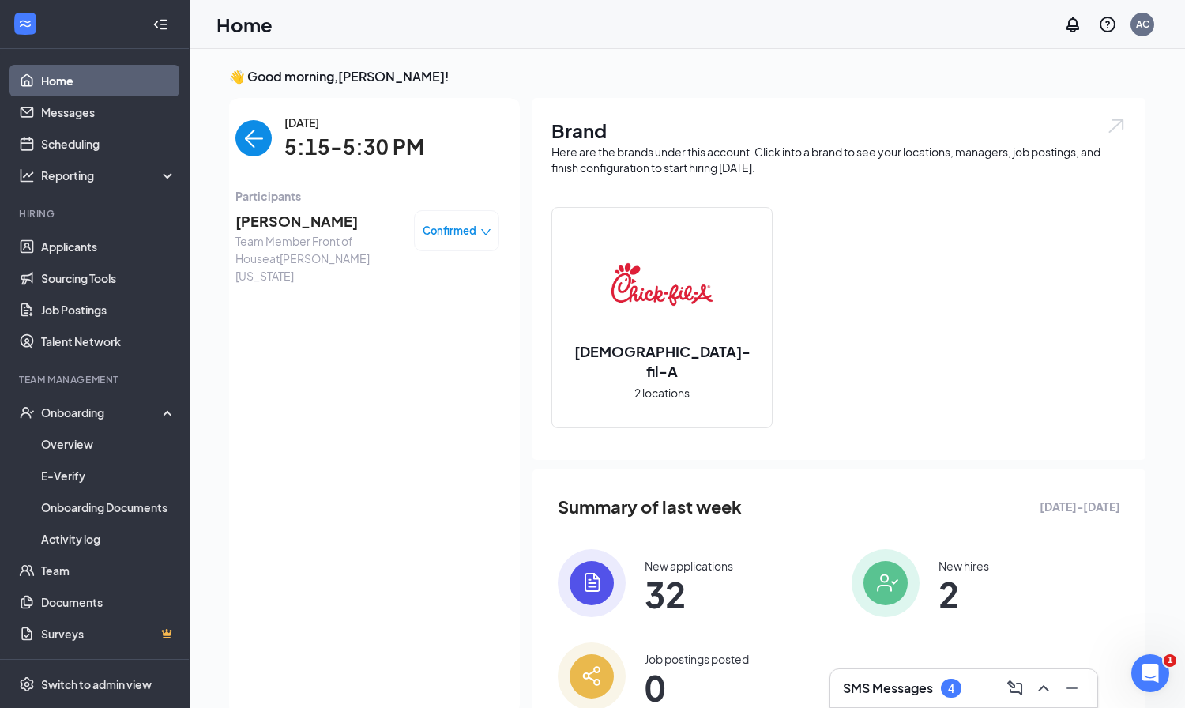
scroll to position [6, 0]
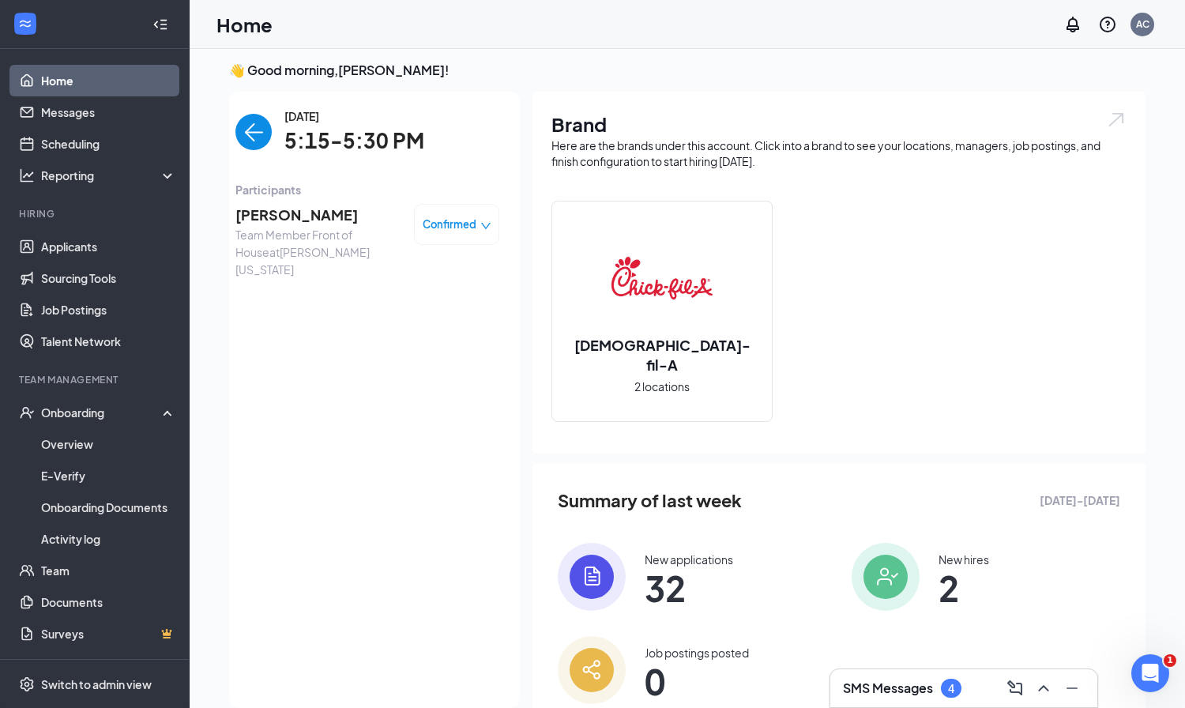
click at [305, 209] on span "[PERSON_NAME]" at bounding box center [318, 215] width 166 height 22
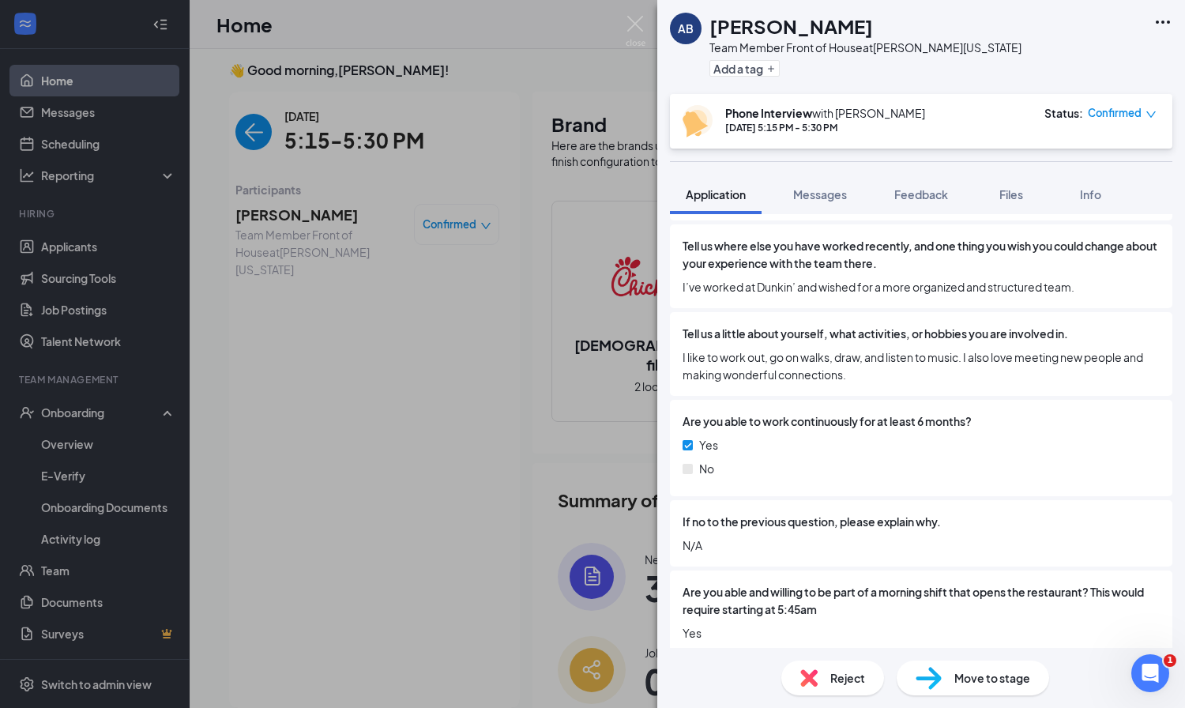
scroll to position [1061, 0]
